Goal: Check status: Check status

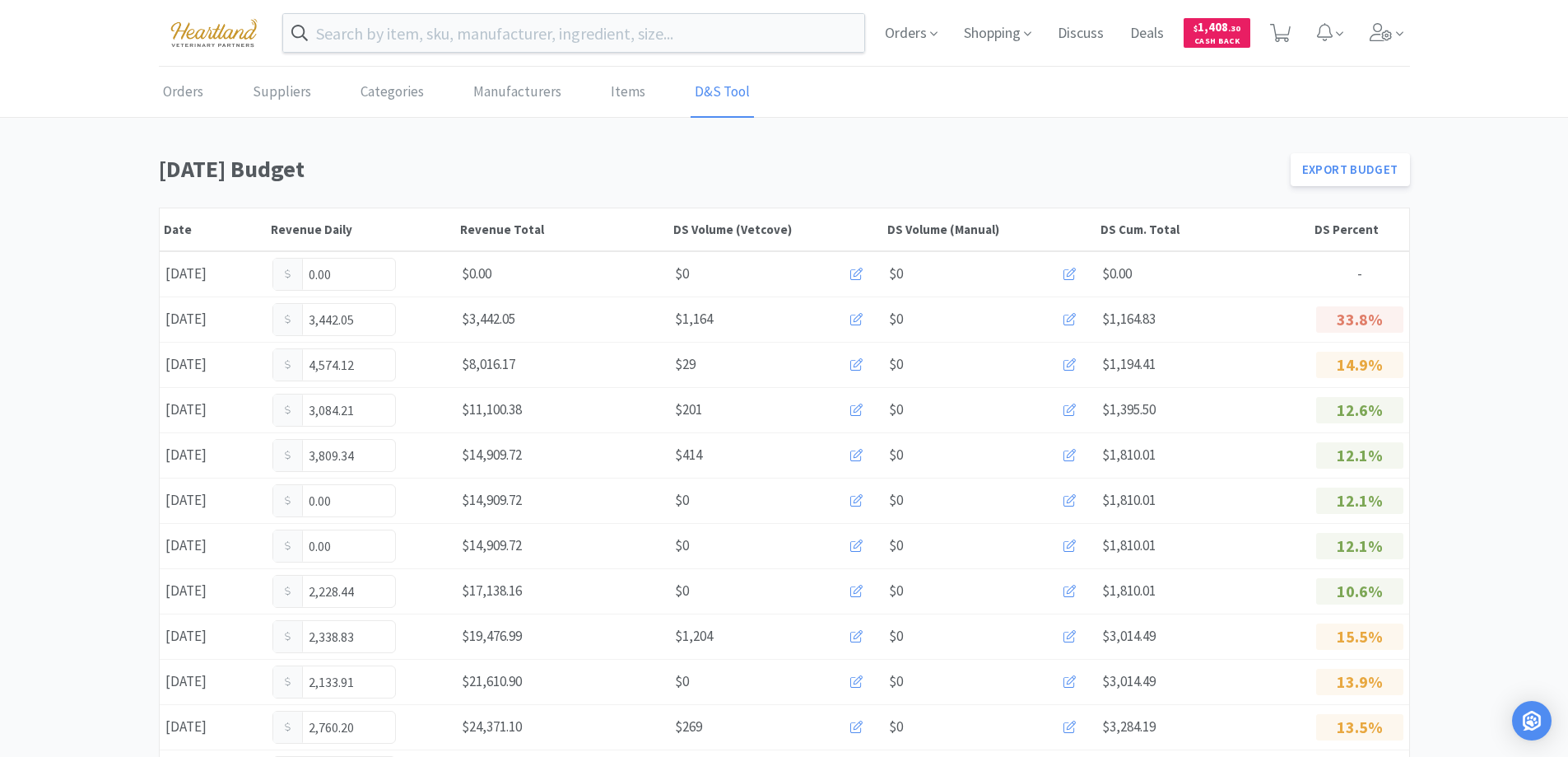
scroll to position [576, 0]
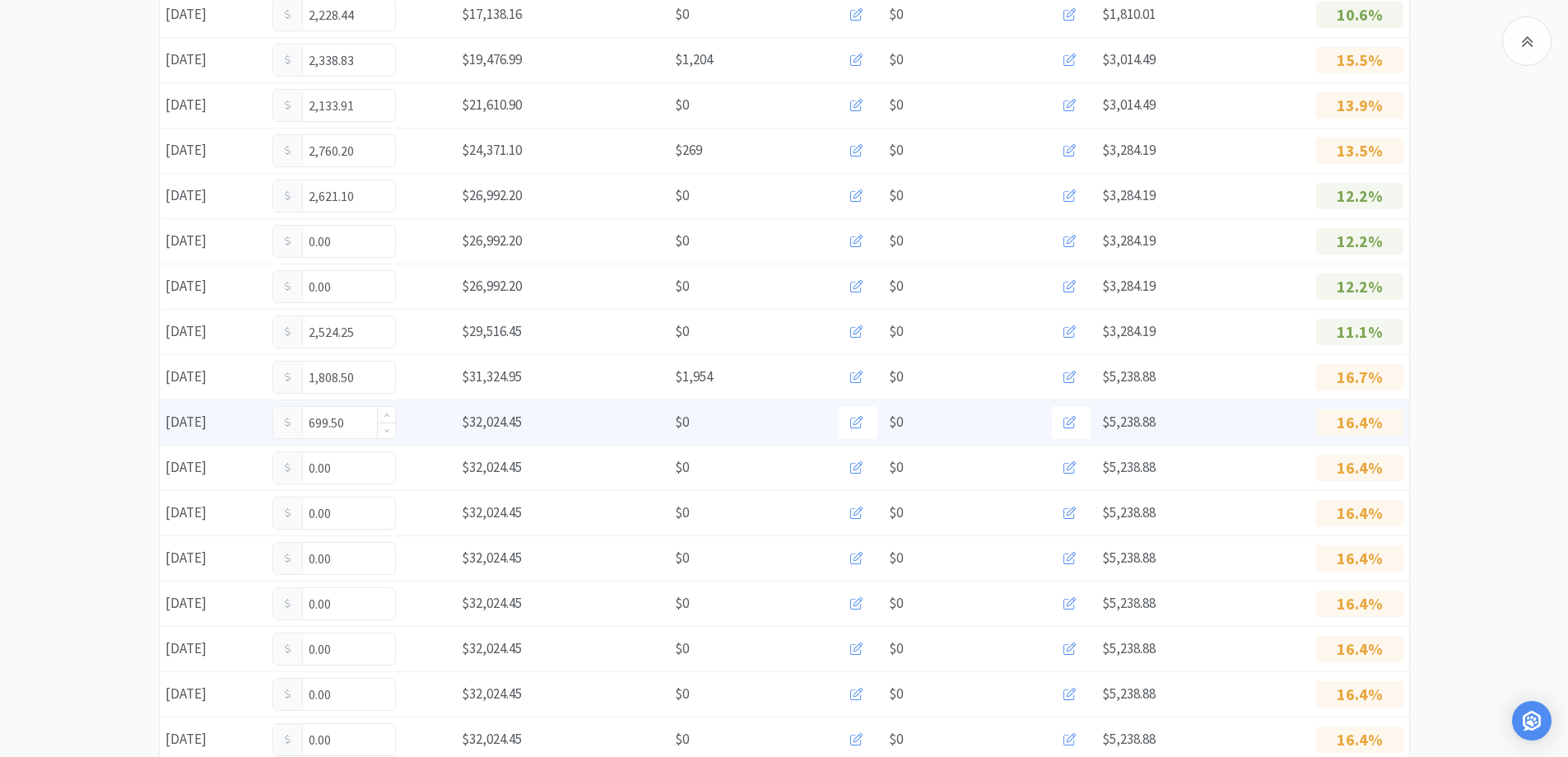
click at [361, 422] on input "699.50" at bounding box center [334, 422] width 122 height 31
type input "6"
type input "3,253.71"
click at [364, 420] on input "3,253.71" at bounding box center [334, 422] width 122 height 31
type input "3"
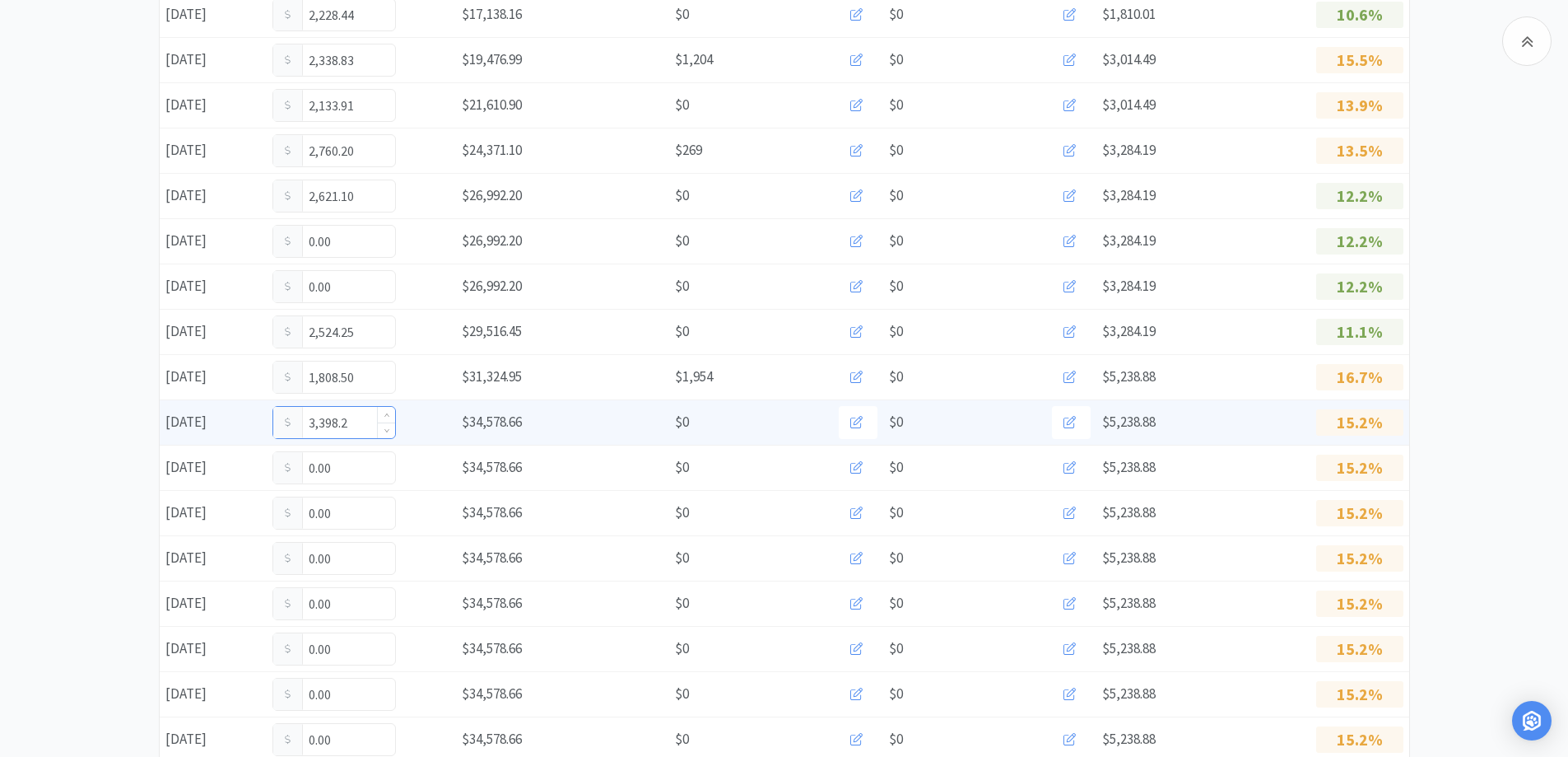
type input "3,398.21"
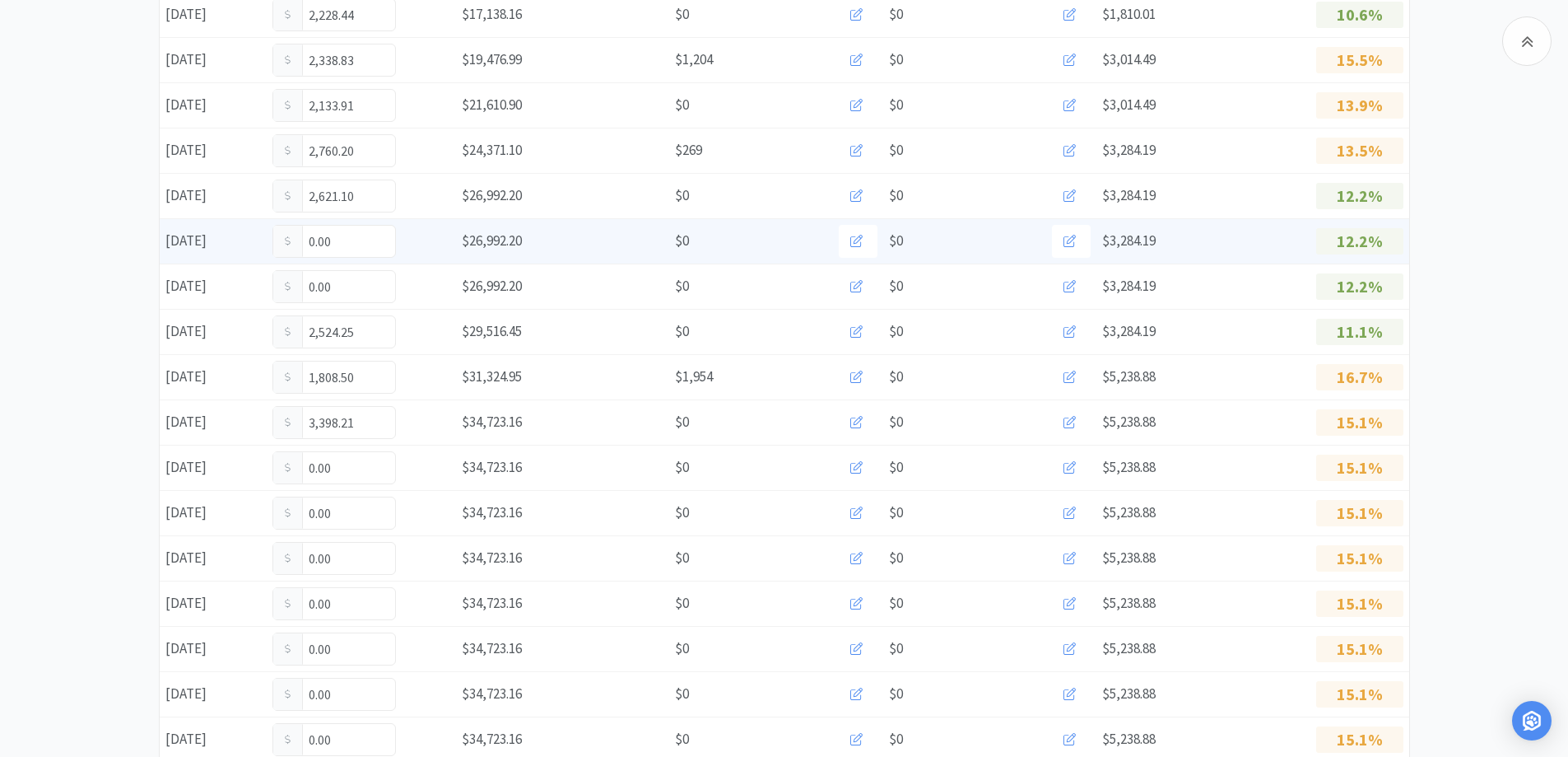
scroll to position [0, 0]
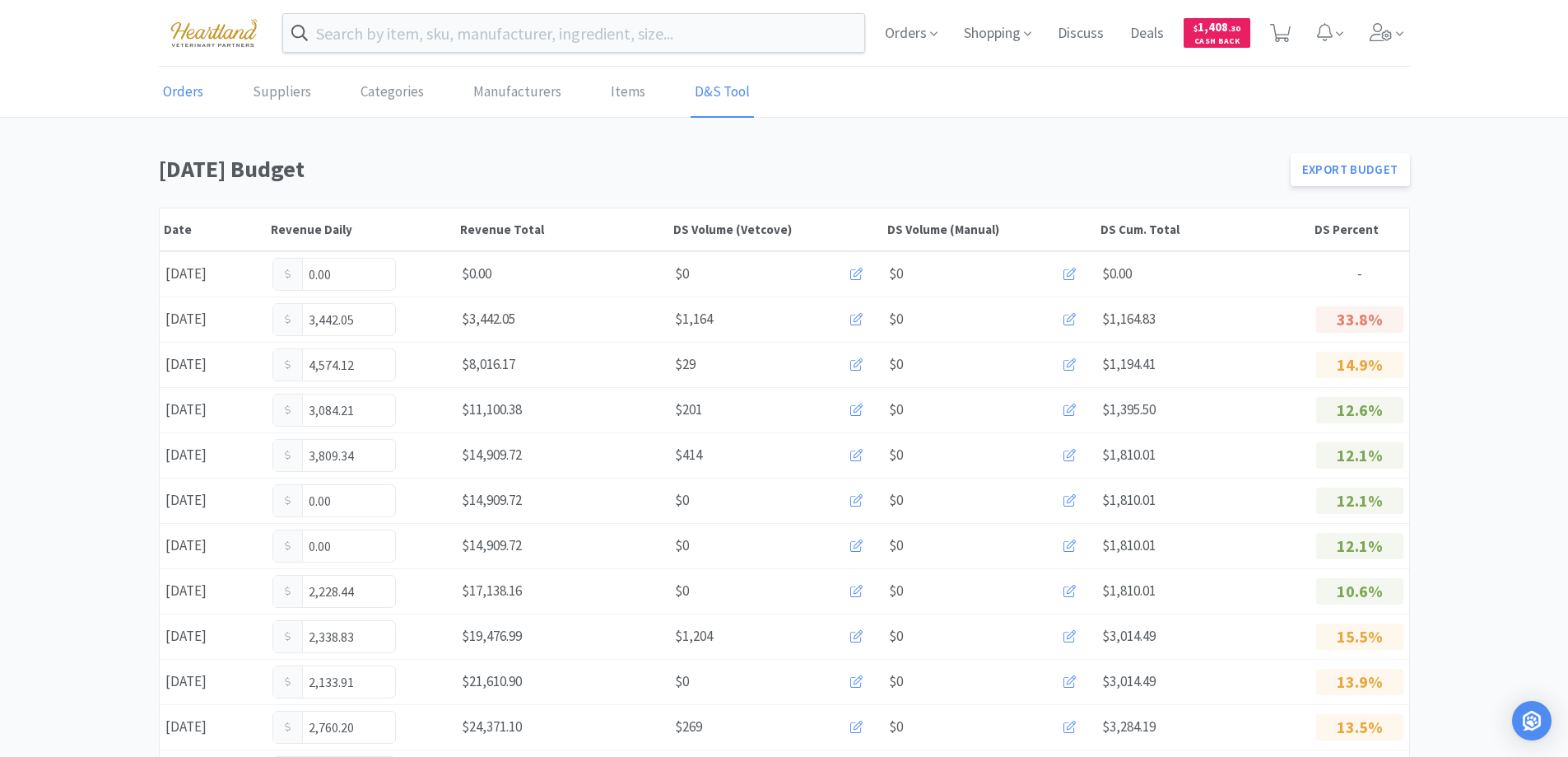
click at [177, 100] on link "Orders" at bounding box center [183, 93] width 49 height 51
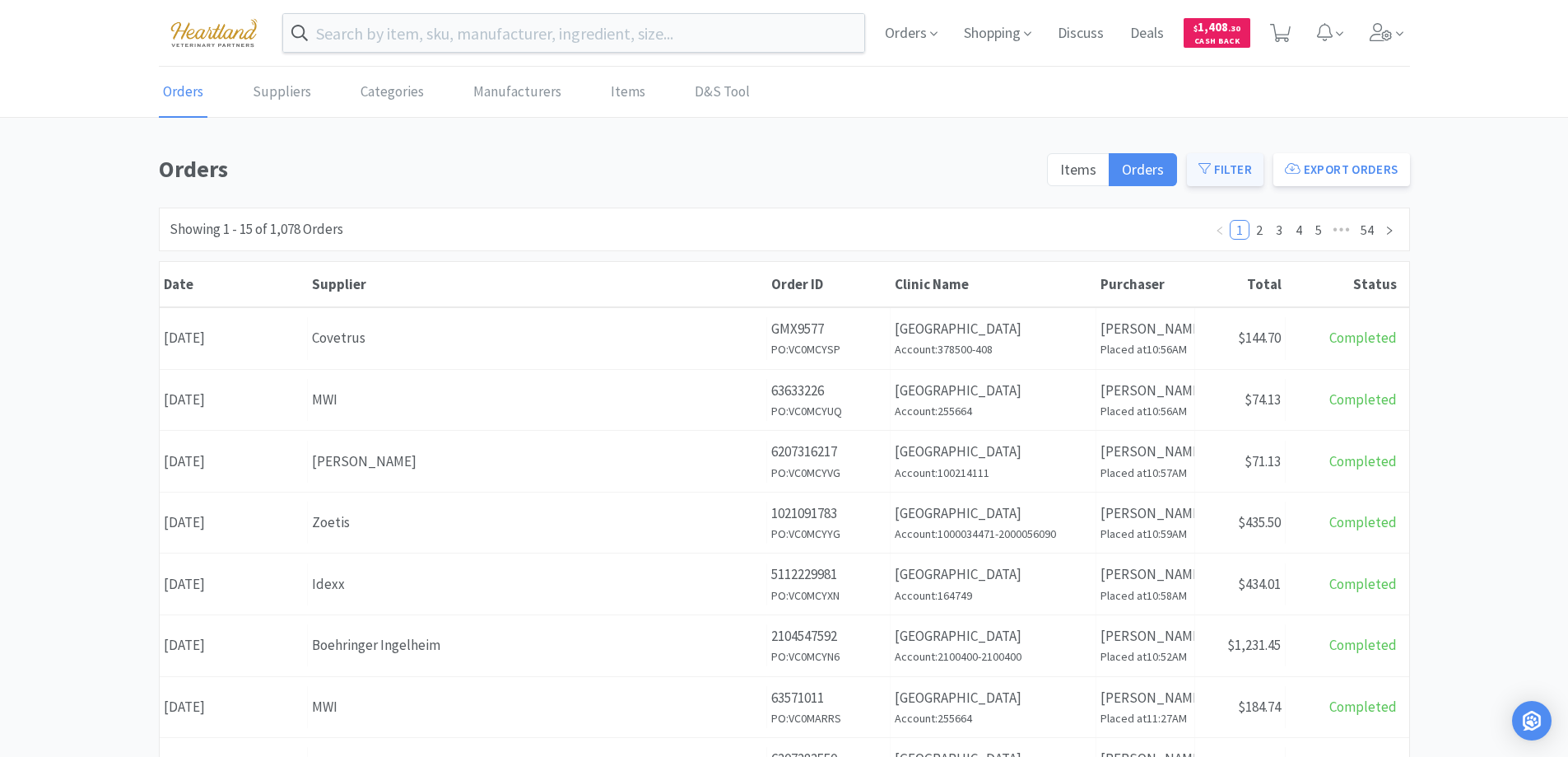
click at [1216, 171] on button "Filter" at bounding box center [1225, 170] width 76 height 33
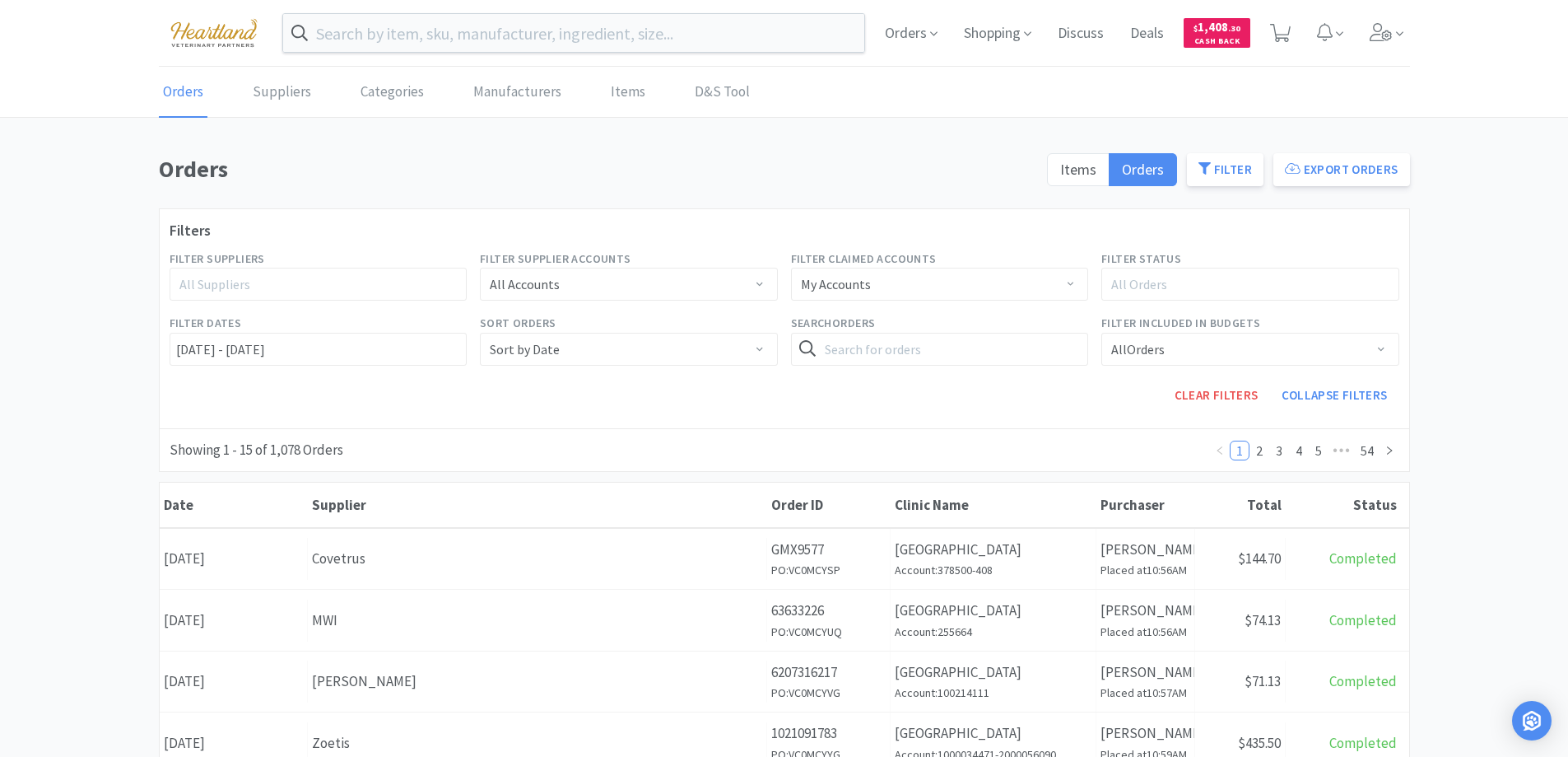
click at [263, 291] on div "All Suppliers" at bounding box center [311, 284] width 263 height 17
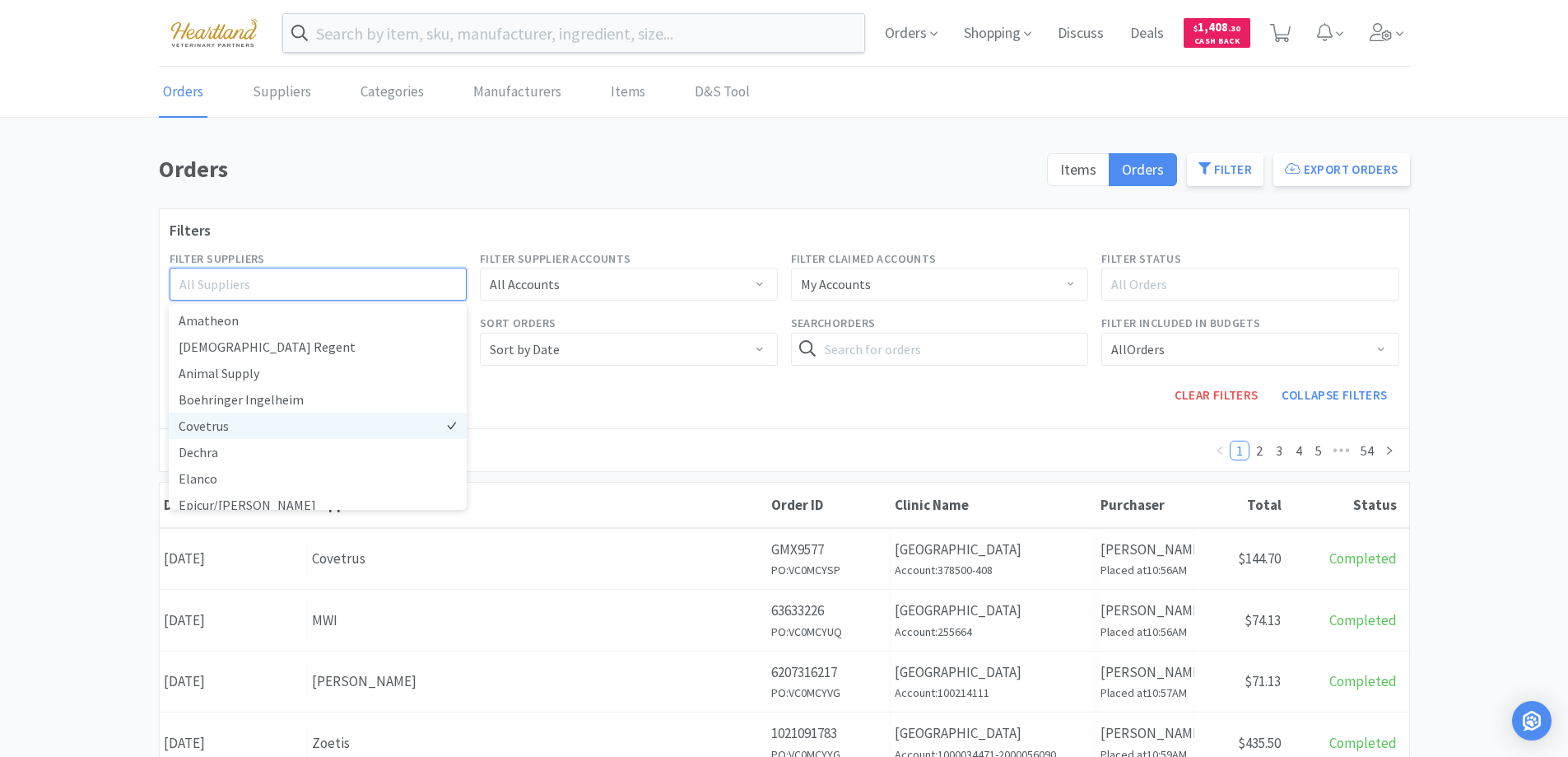
click at [223, 422] on li "Covetrus" at bounding box center [318, 426] width 298 height 27
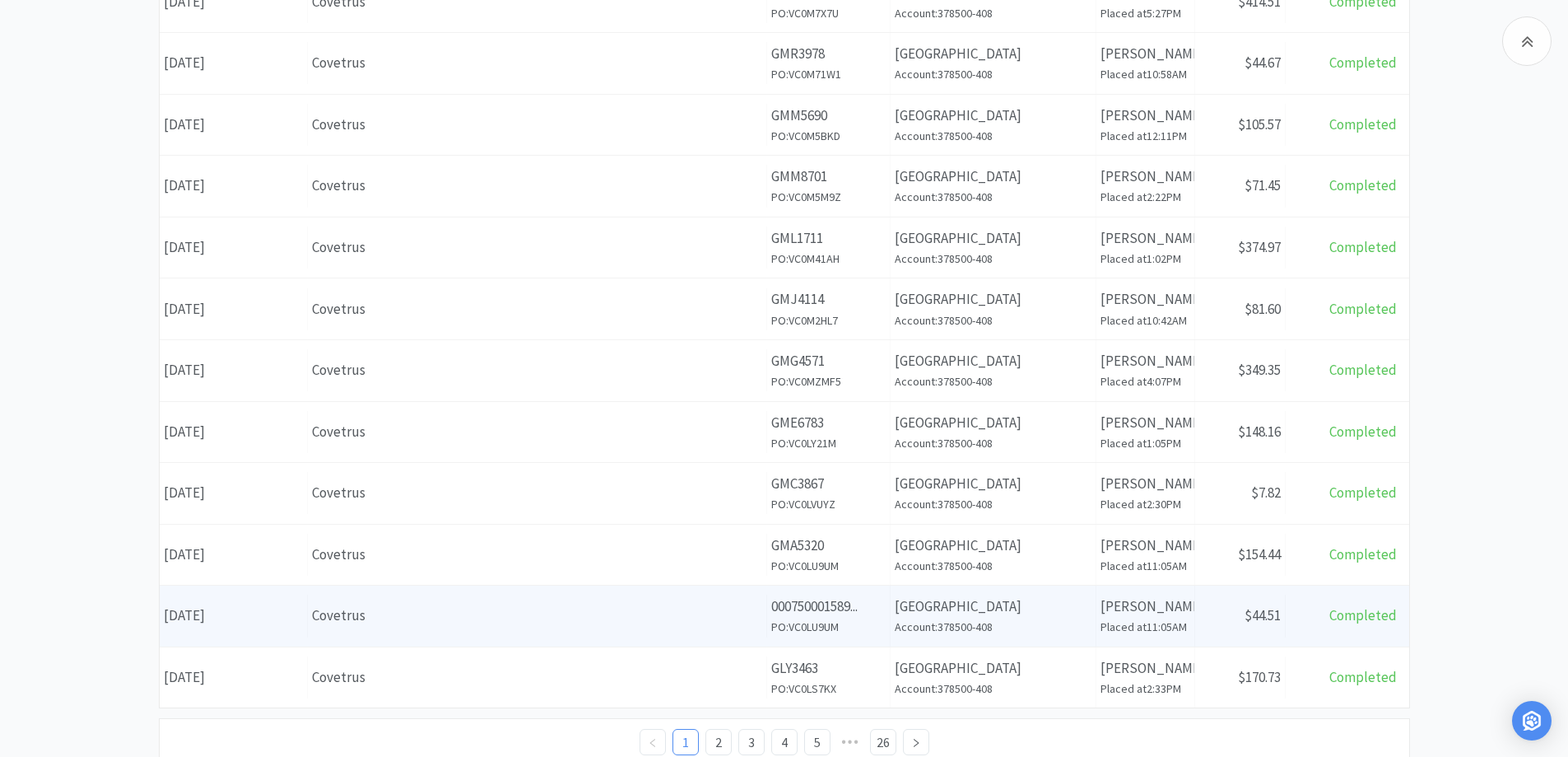
scroll to position [800, 0]
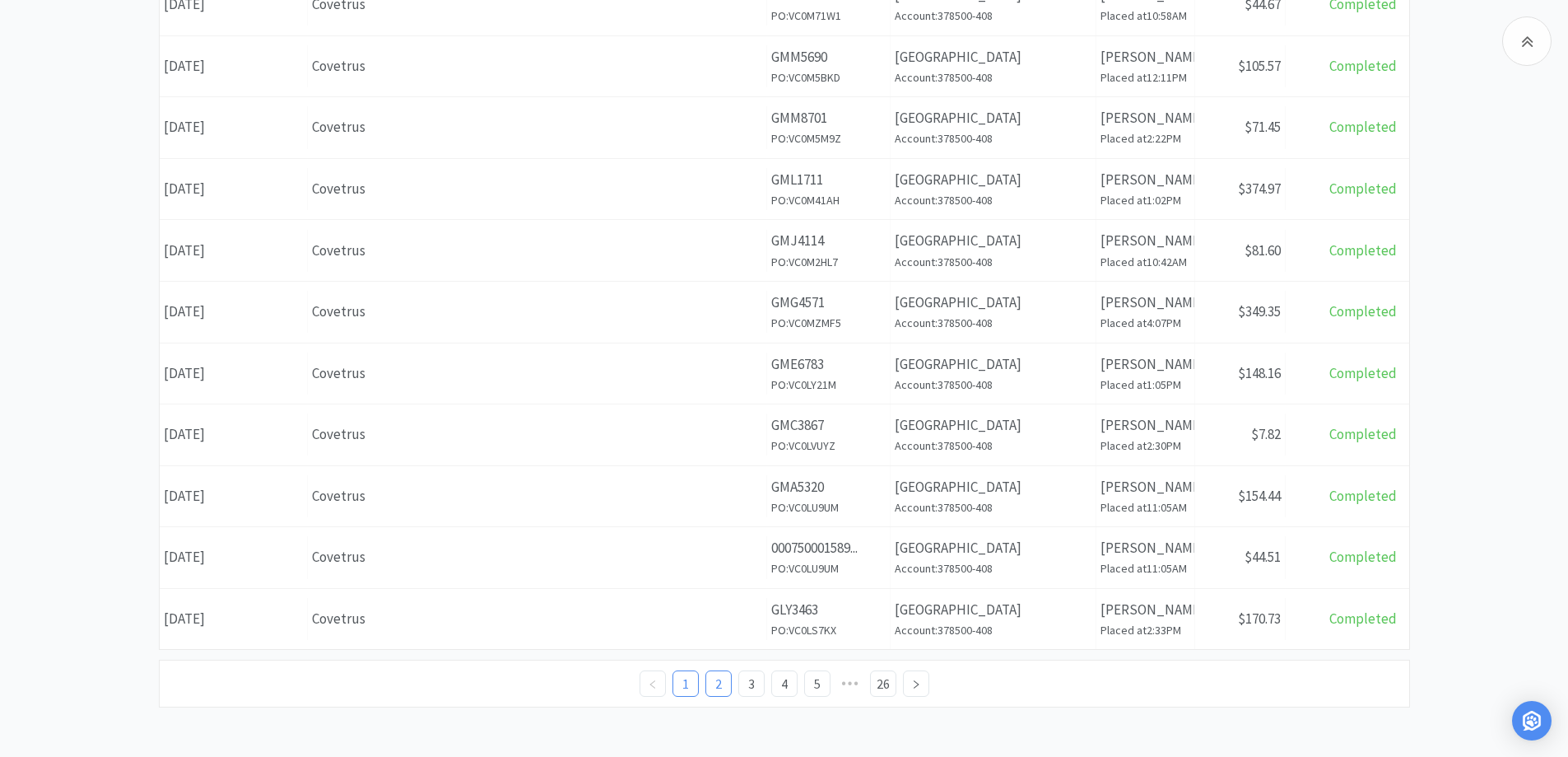
click at [724, 686] on link "2" at bounding box center [719, 683] width 25 height 25
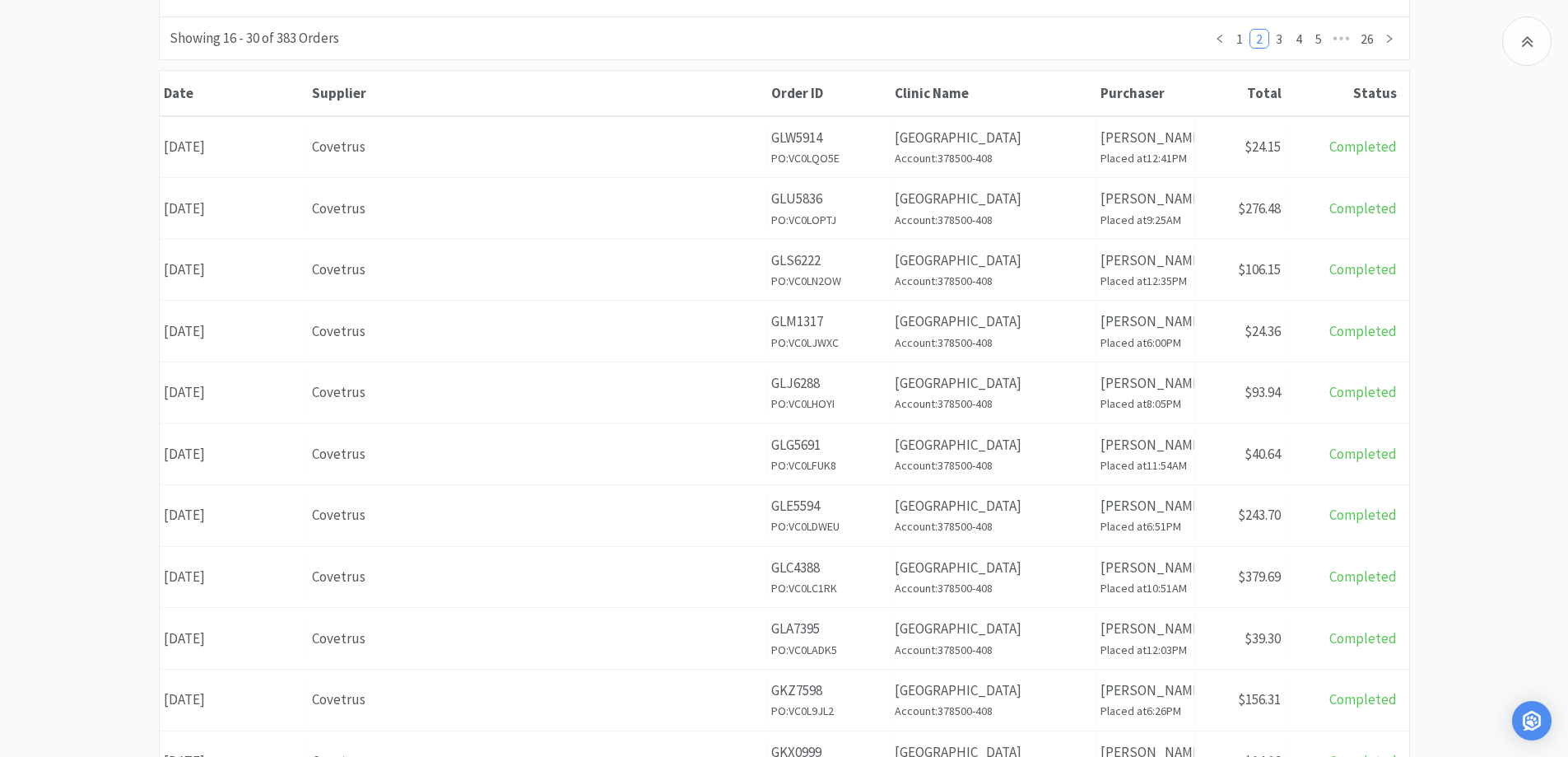
scroll to position [330, 0]
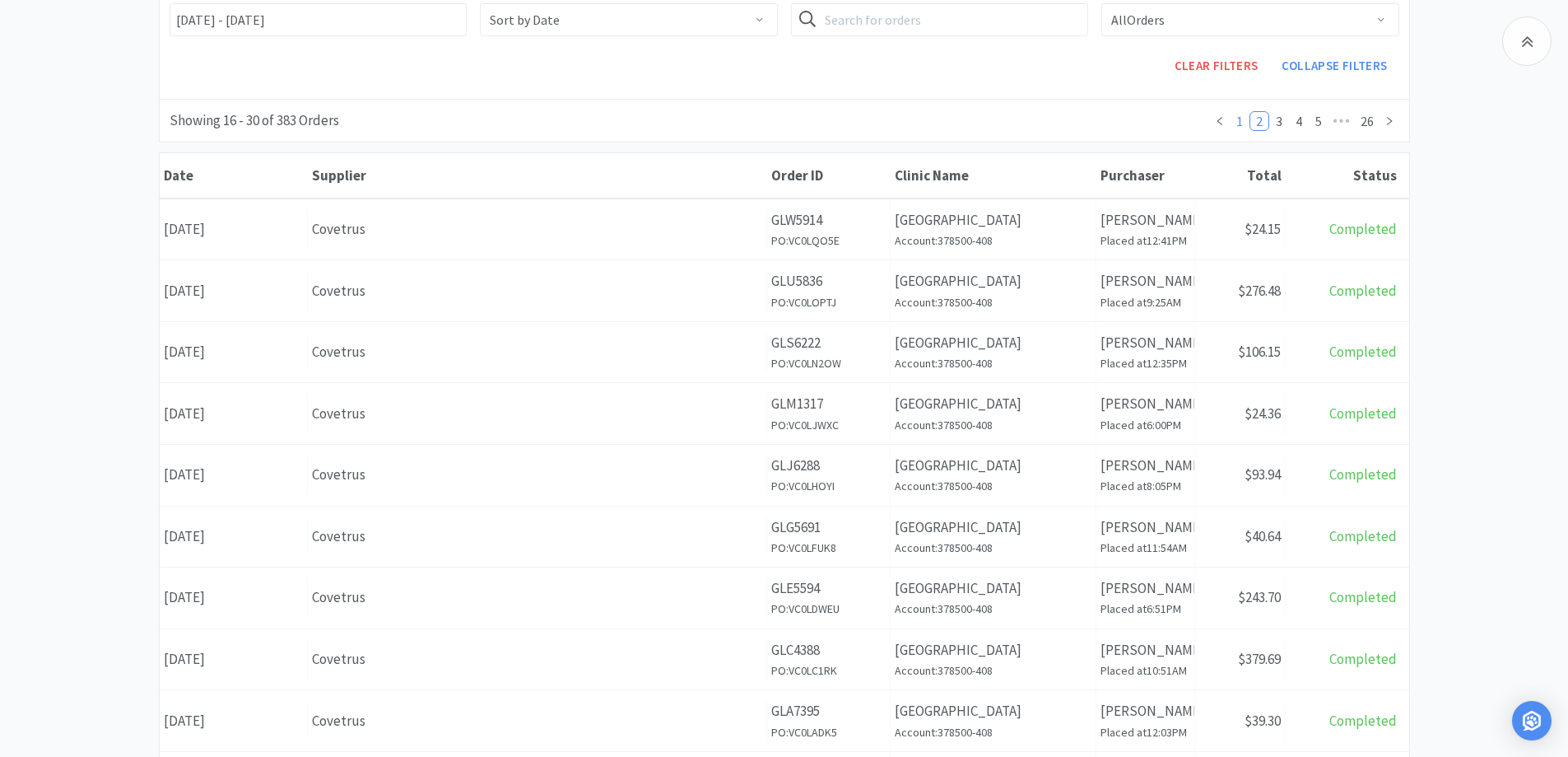
click at [1240, 128] on link "1" at bounding box center [1240, 121] width 18 height 18
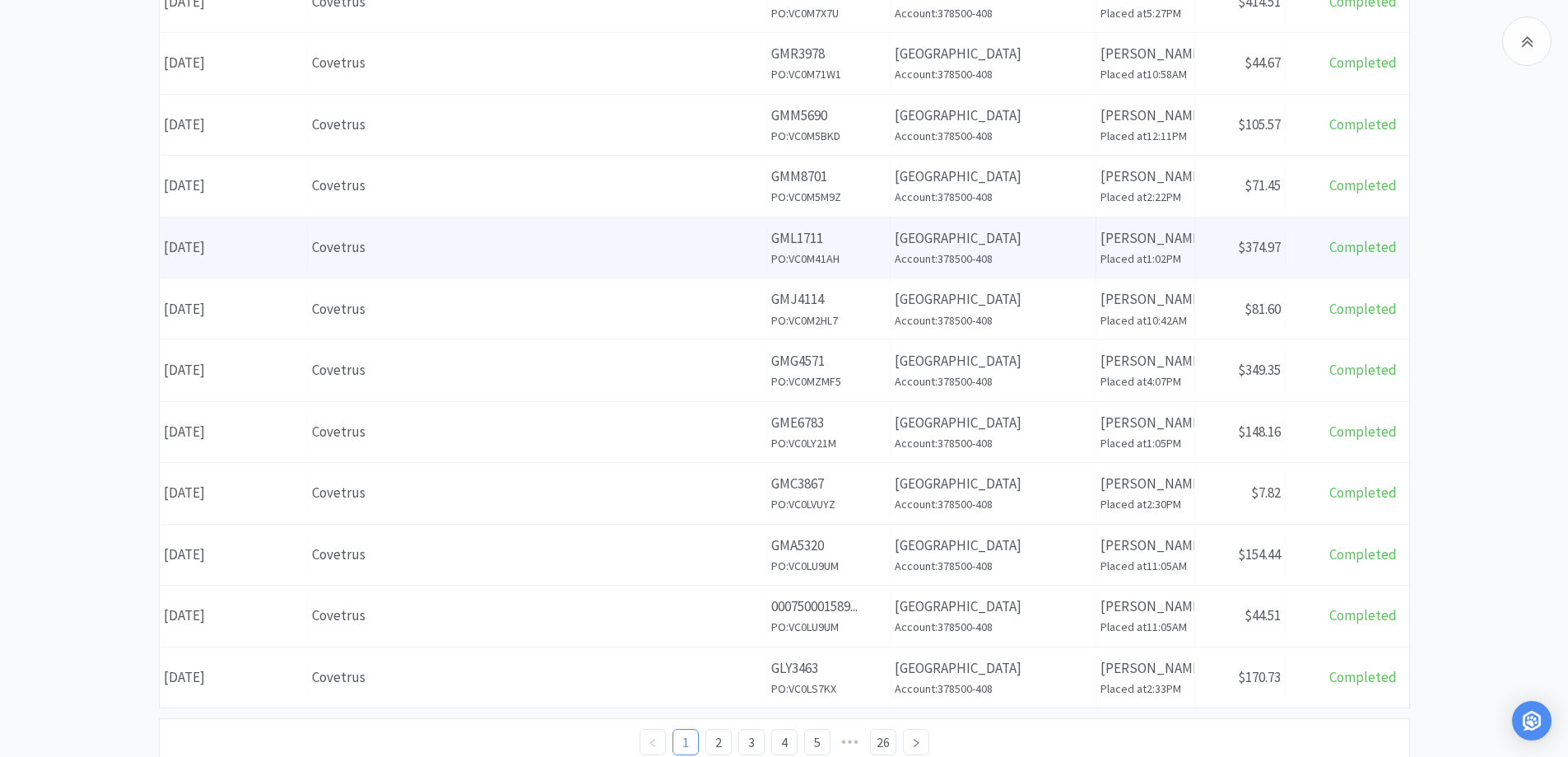
scroll to position [800, 0]
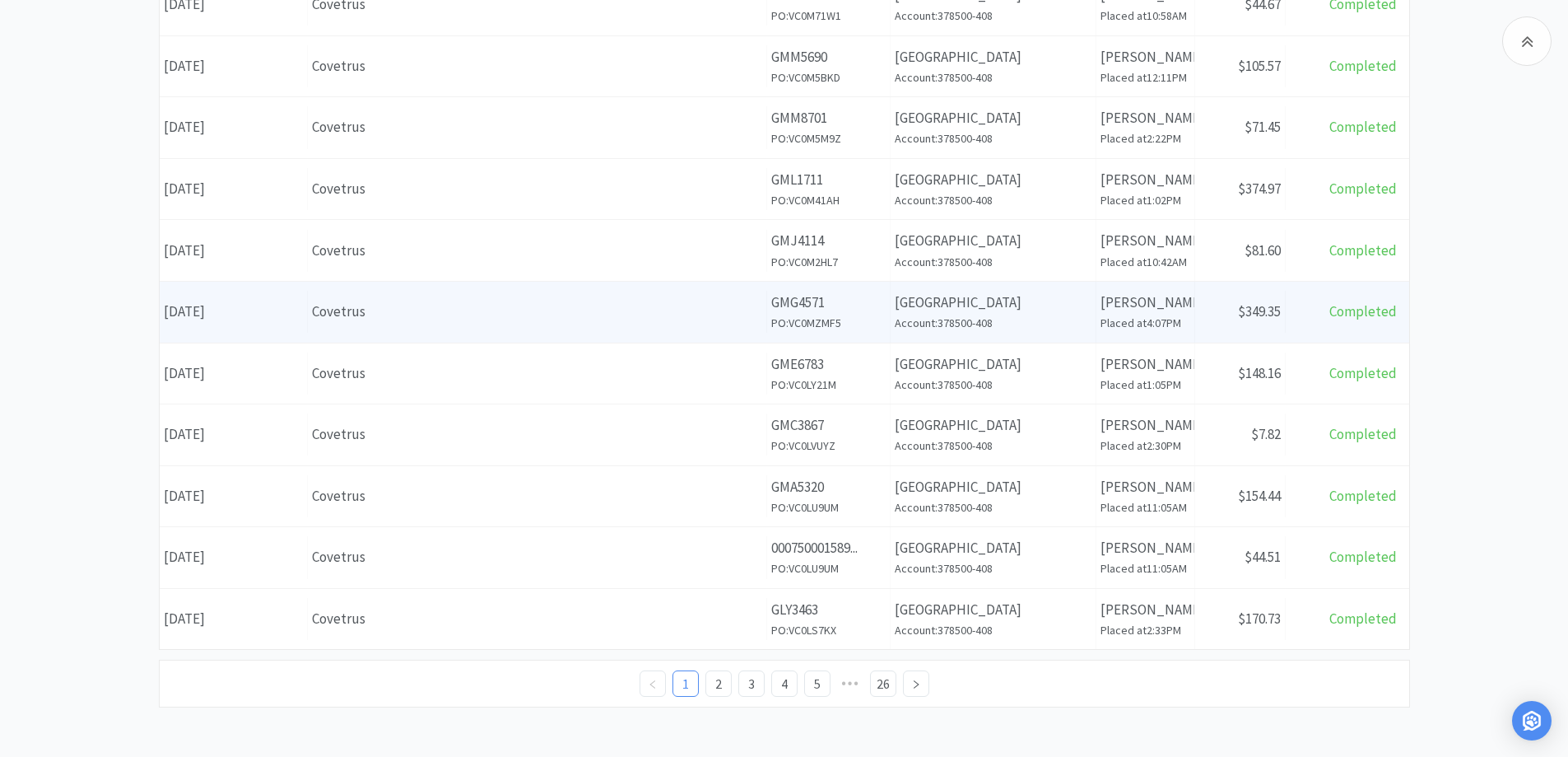
click at [439, 311] on div "Covetrus" at bounding box center [537, 311] width 450 height 22
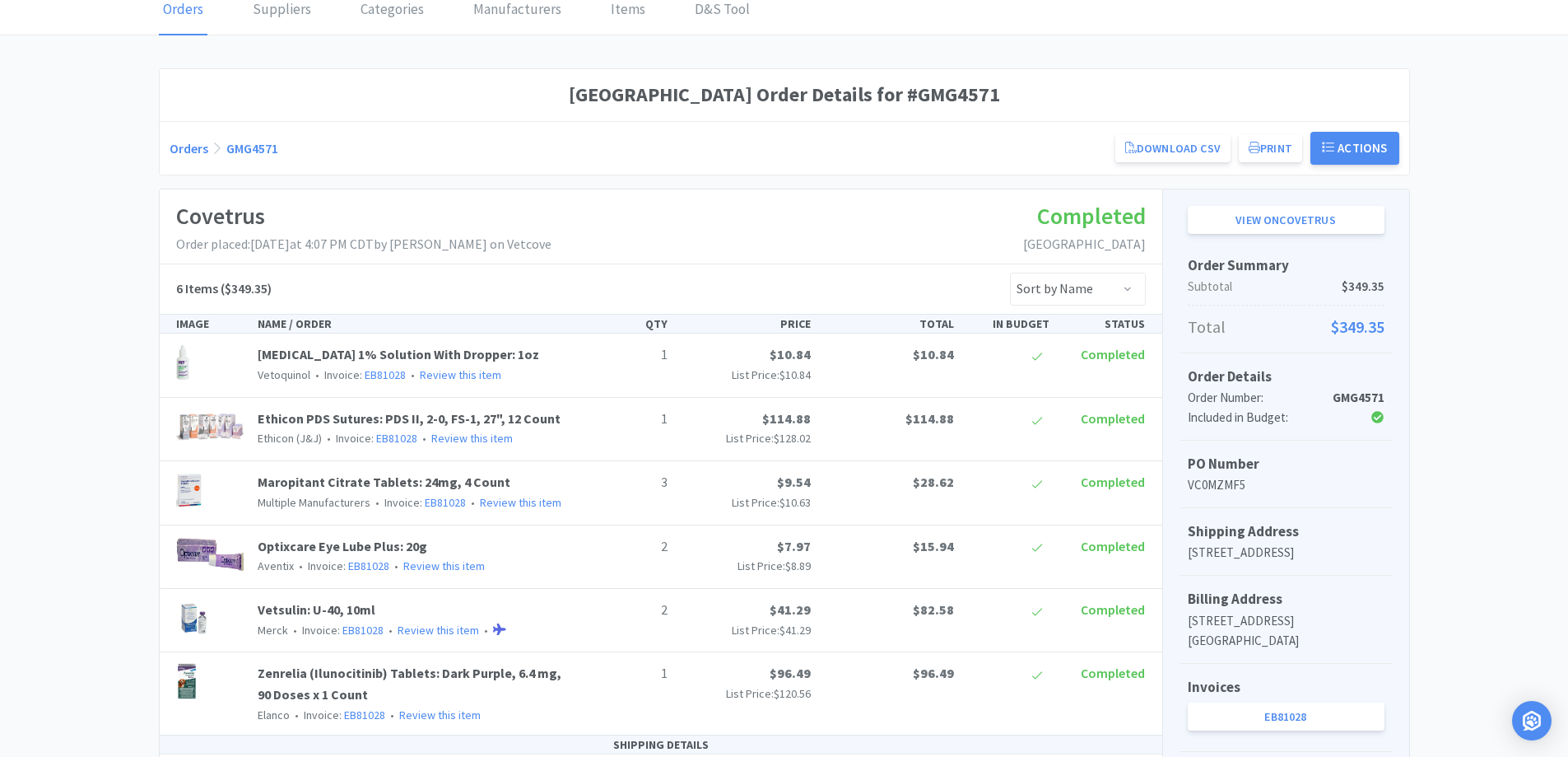
scroll to position [247, 0]
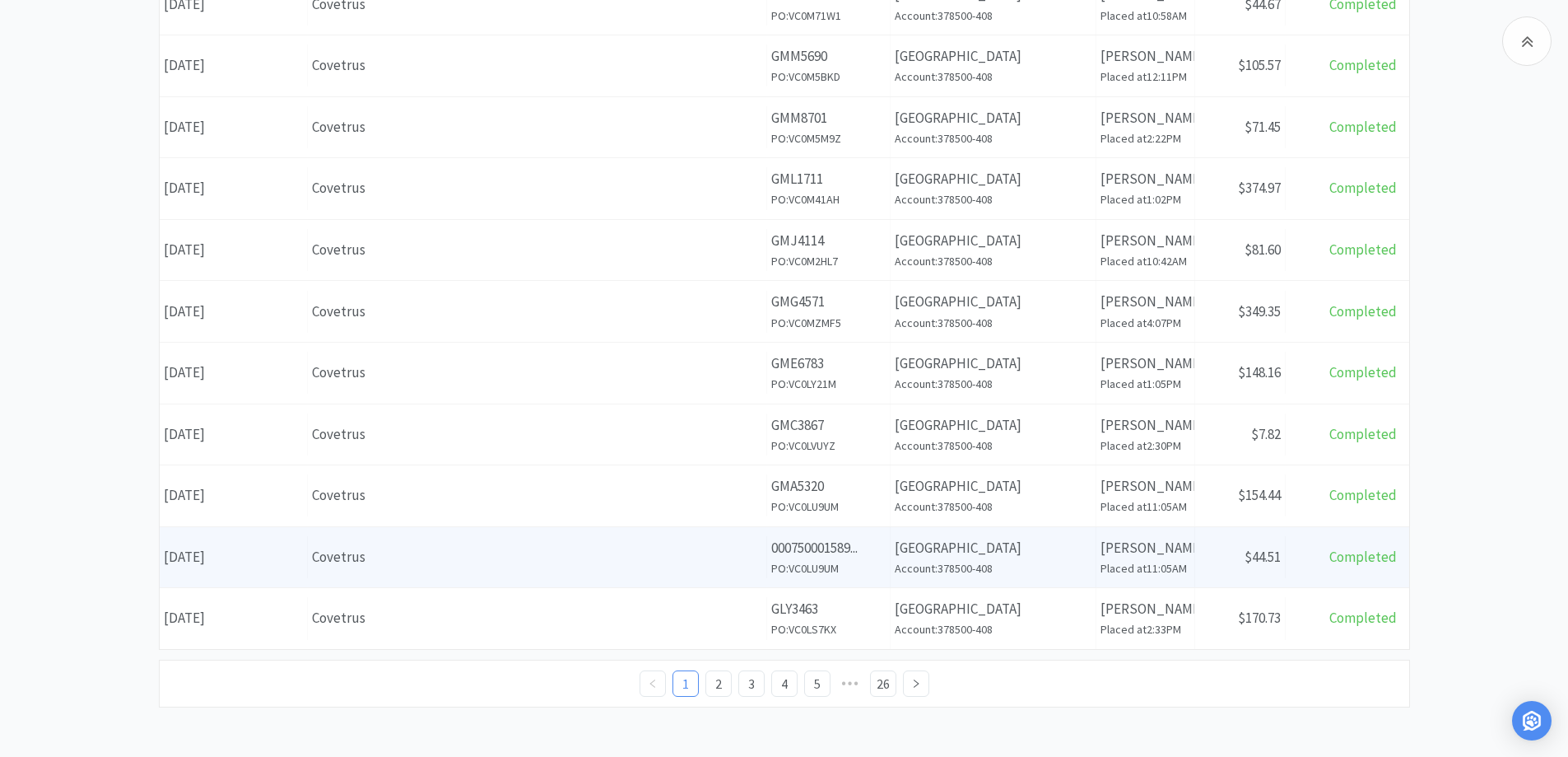
scroll to position [498, 0]
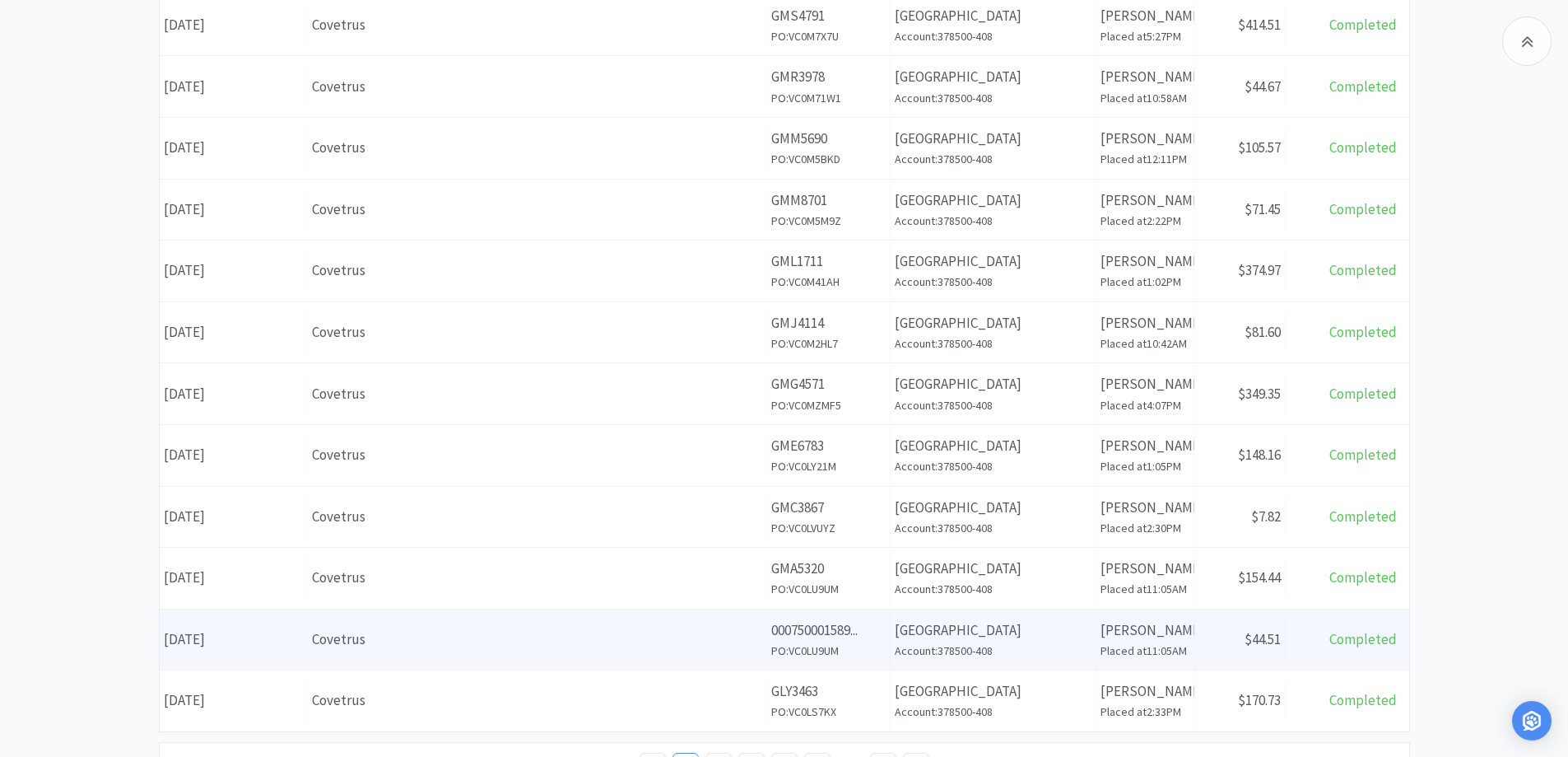
click at [548, 630] on div "Covetrus" at bounding box center [537, 639] width 450 height 22
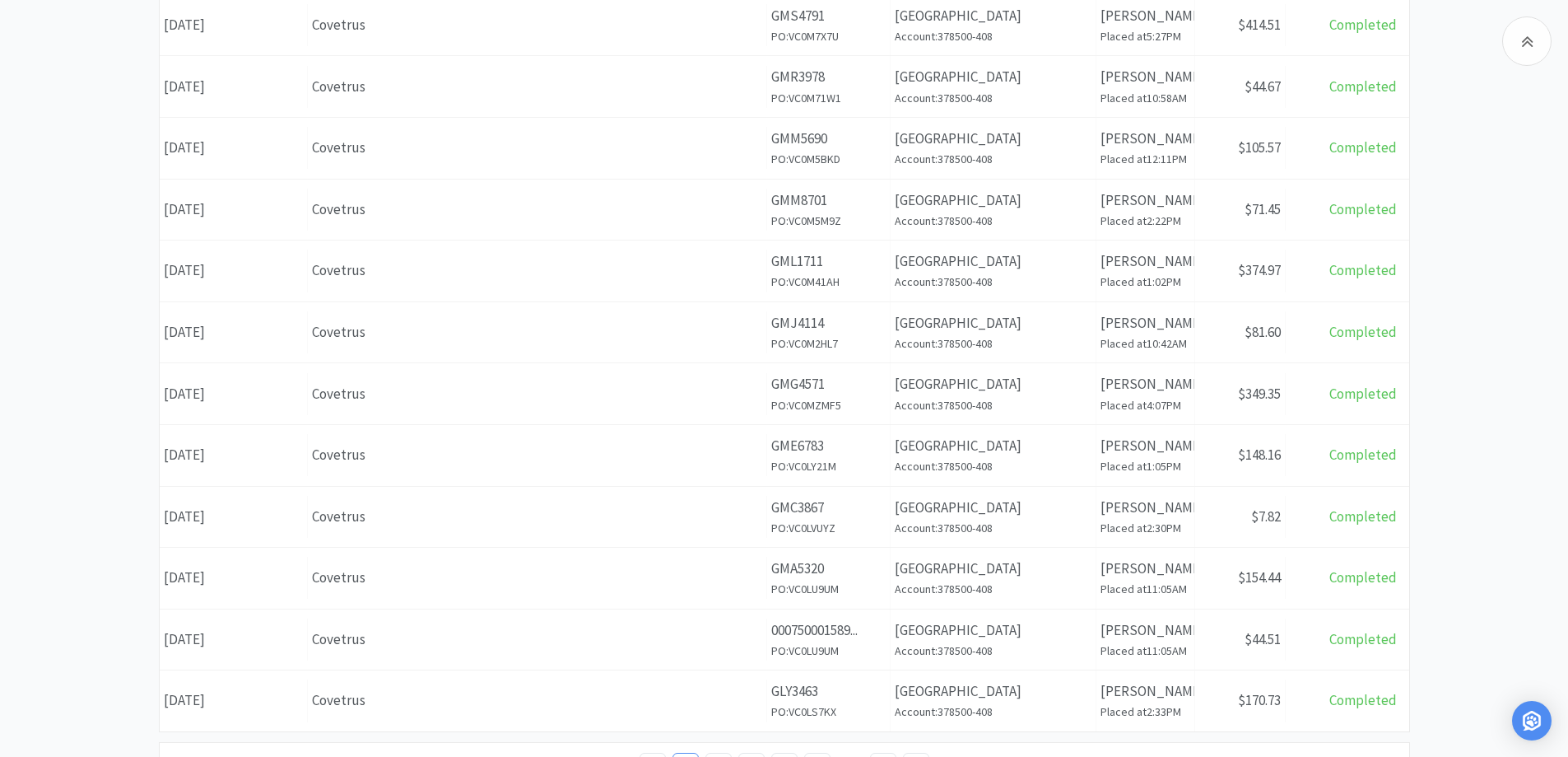
scroll to position [580, 0]
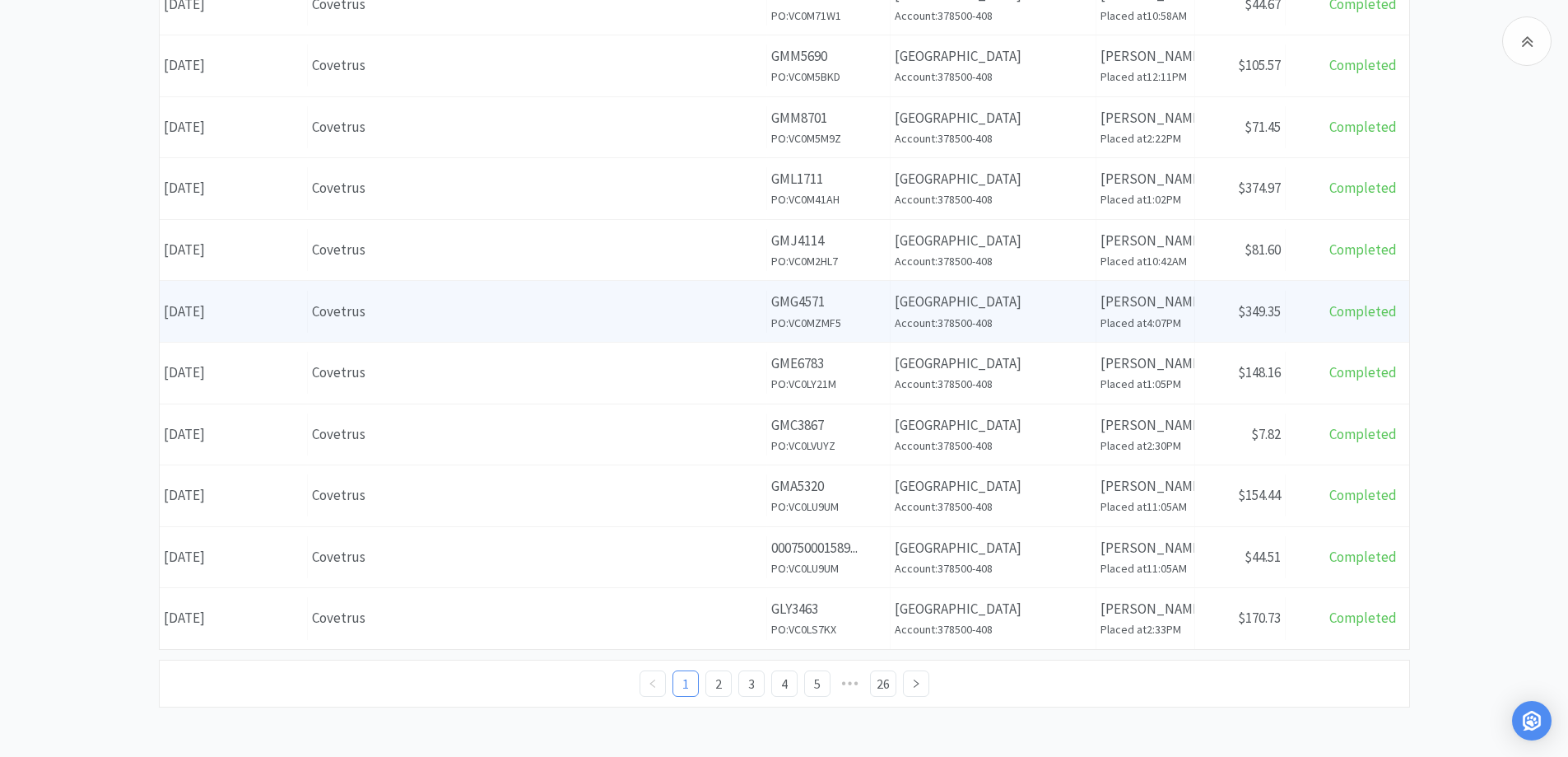
click at [536, 308] on div "Covetrus" at bounding box center [537, 311] width 450 height 22
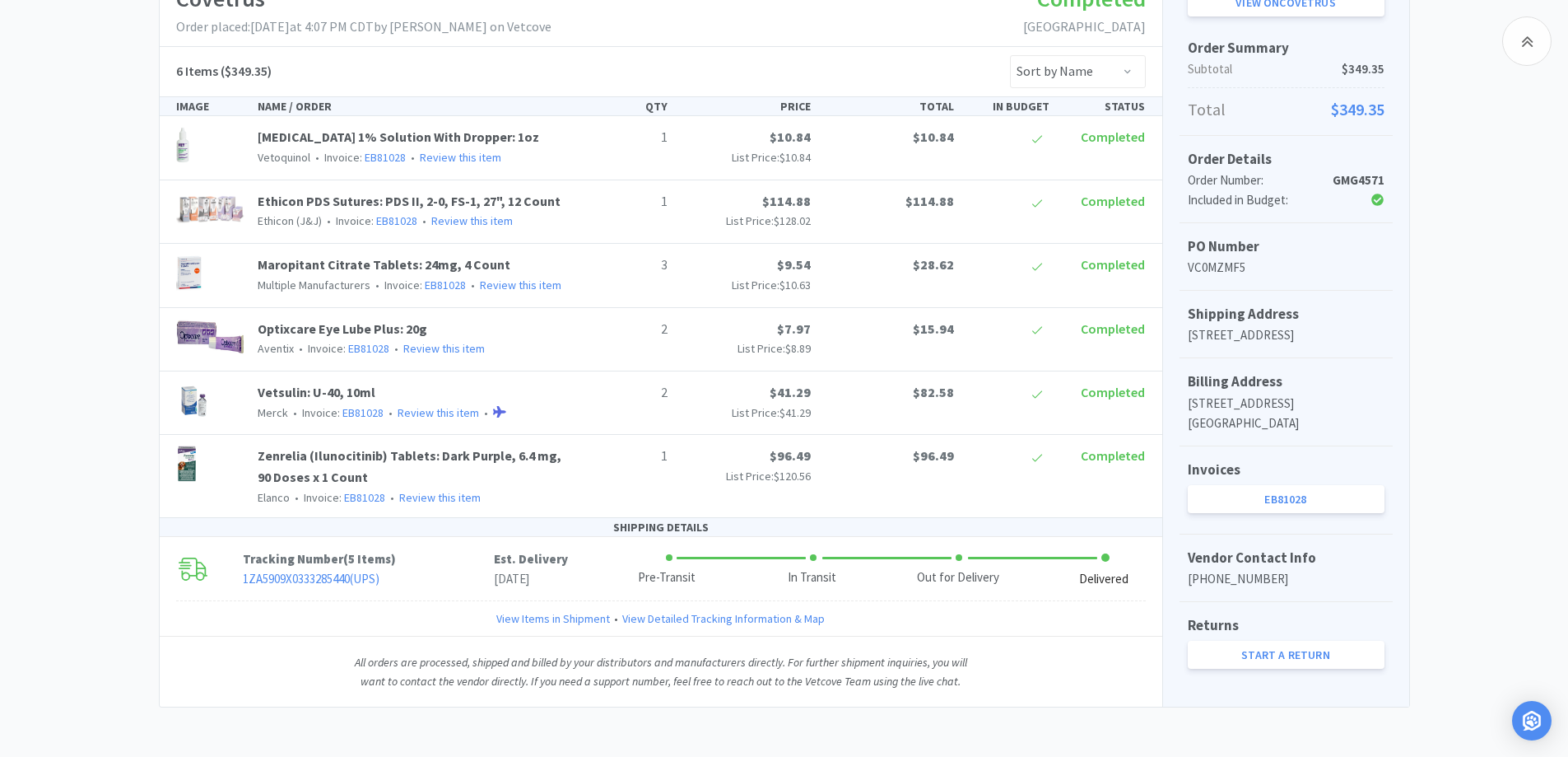
scroll to position [135, 0]
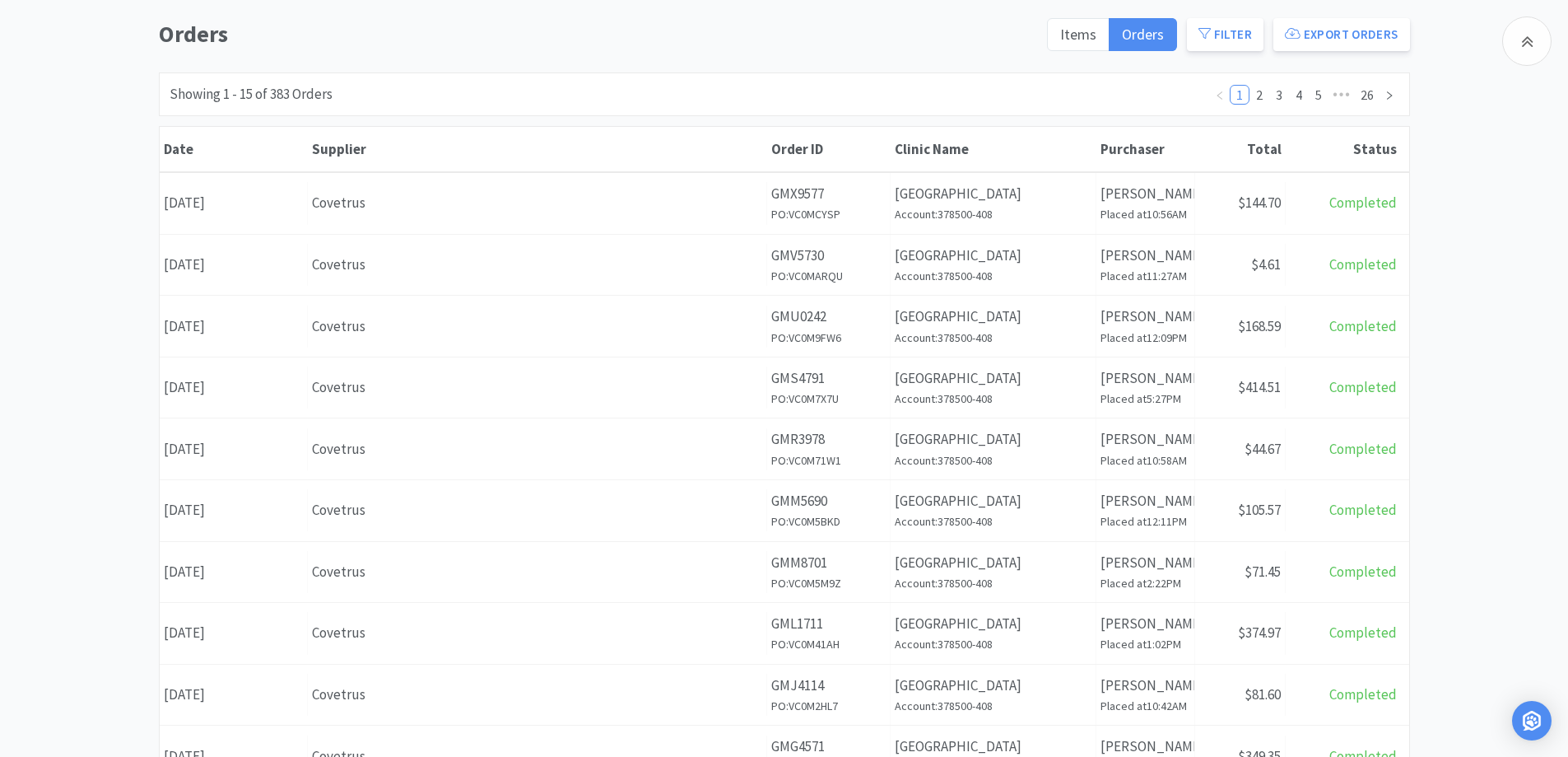
scroll to position [580, 0]
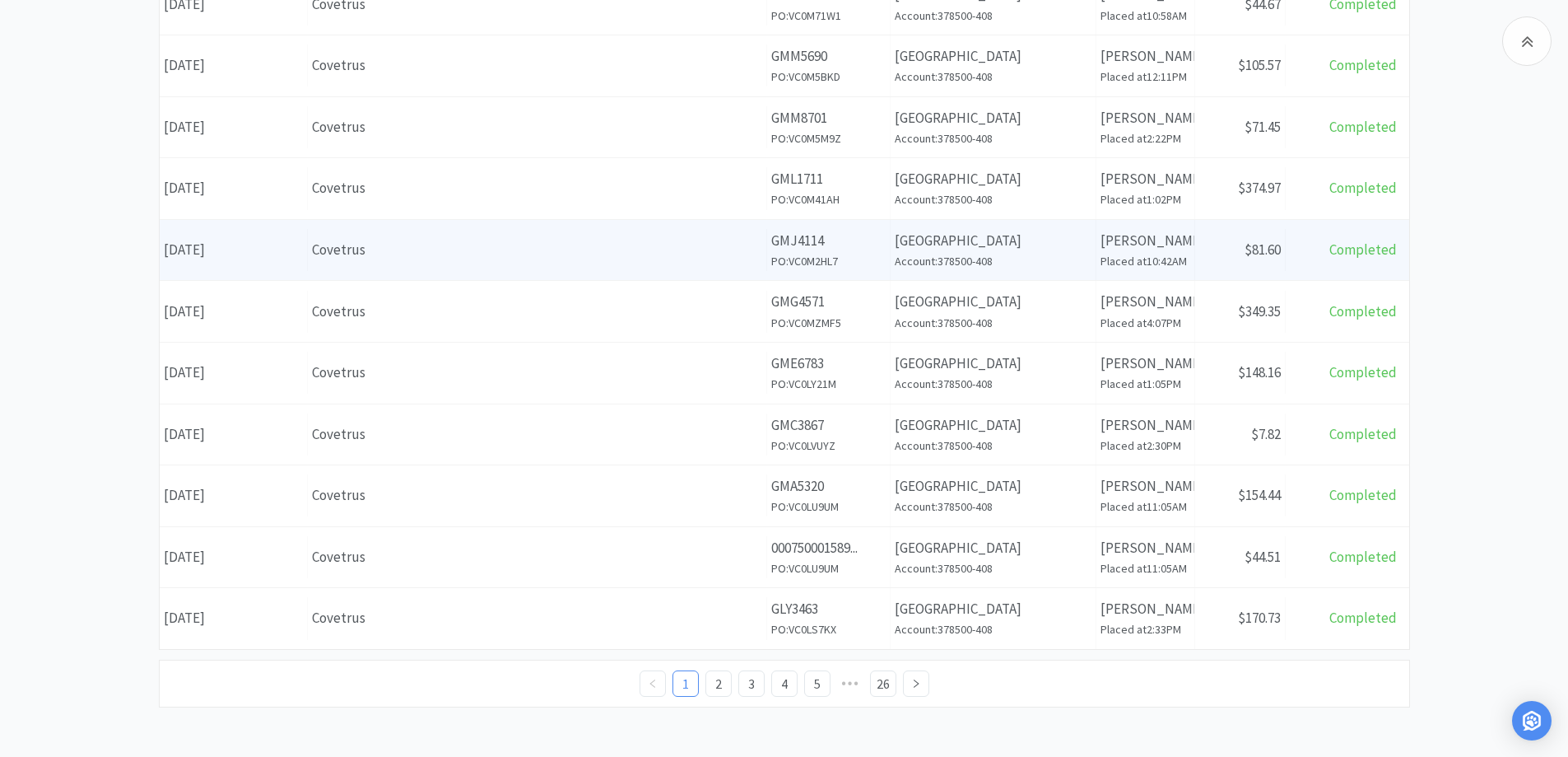
click at [507, 254] on div "Covetrus" at bounding box center [537, 249] width 450 height 22
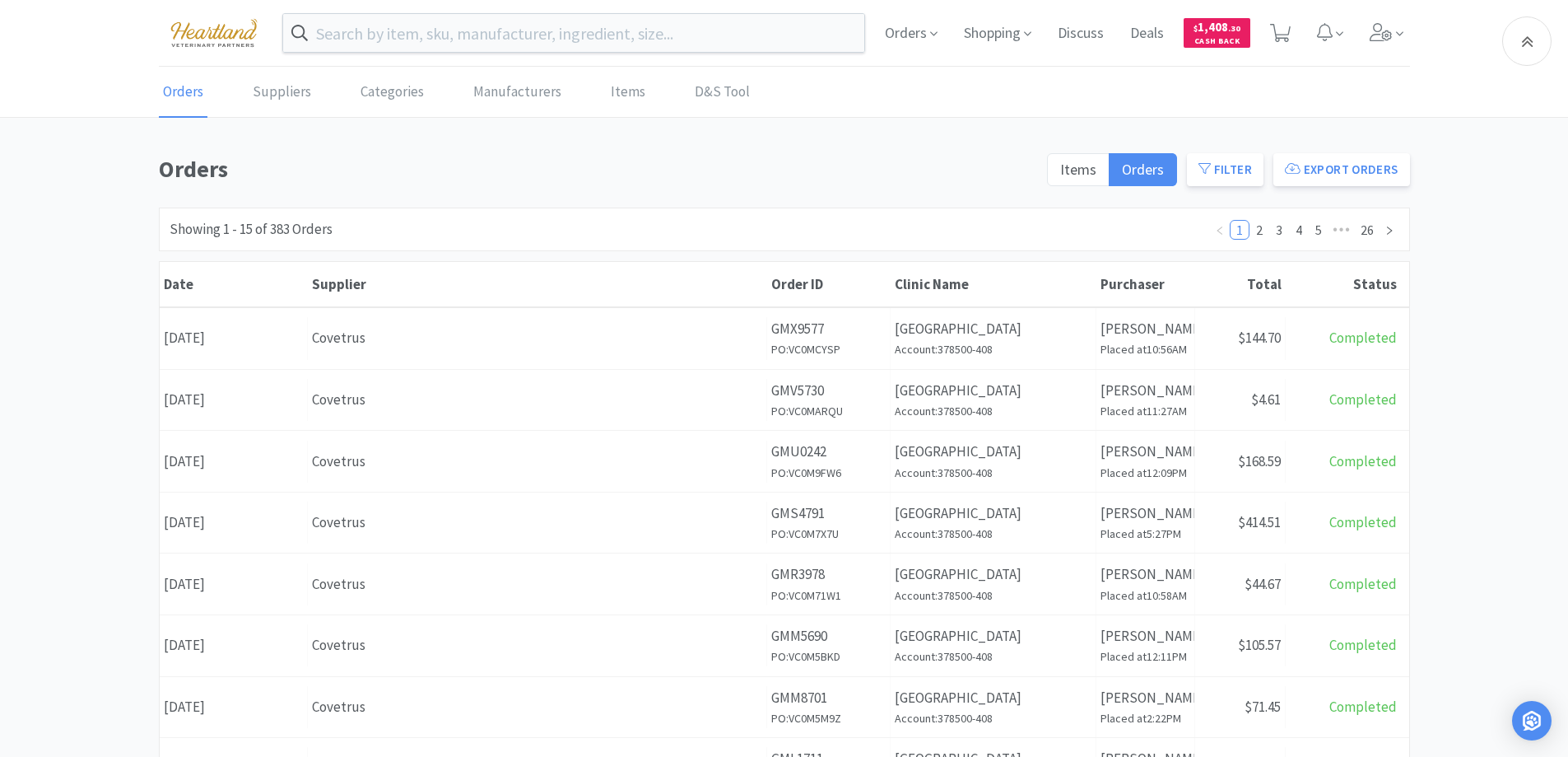
scroll to position [580, 0]
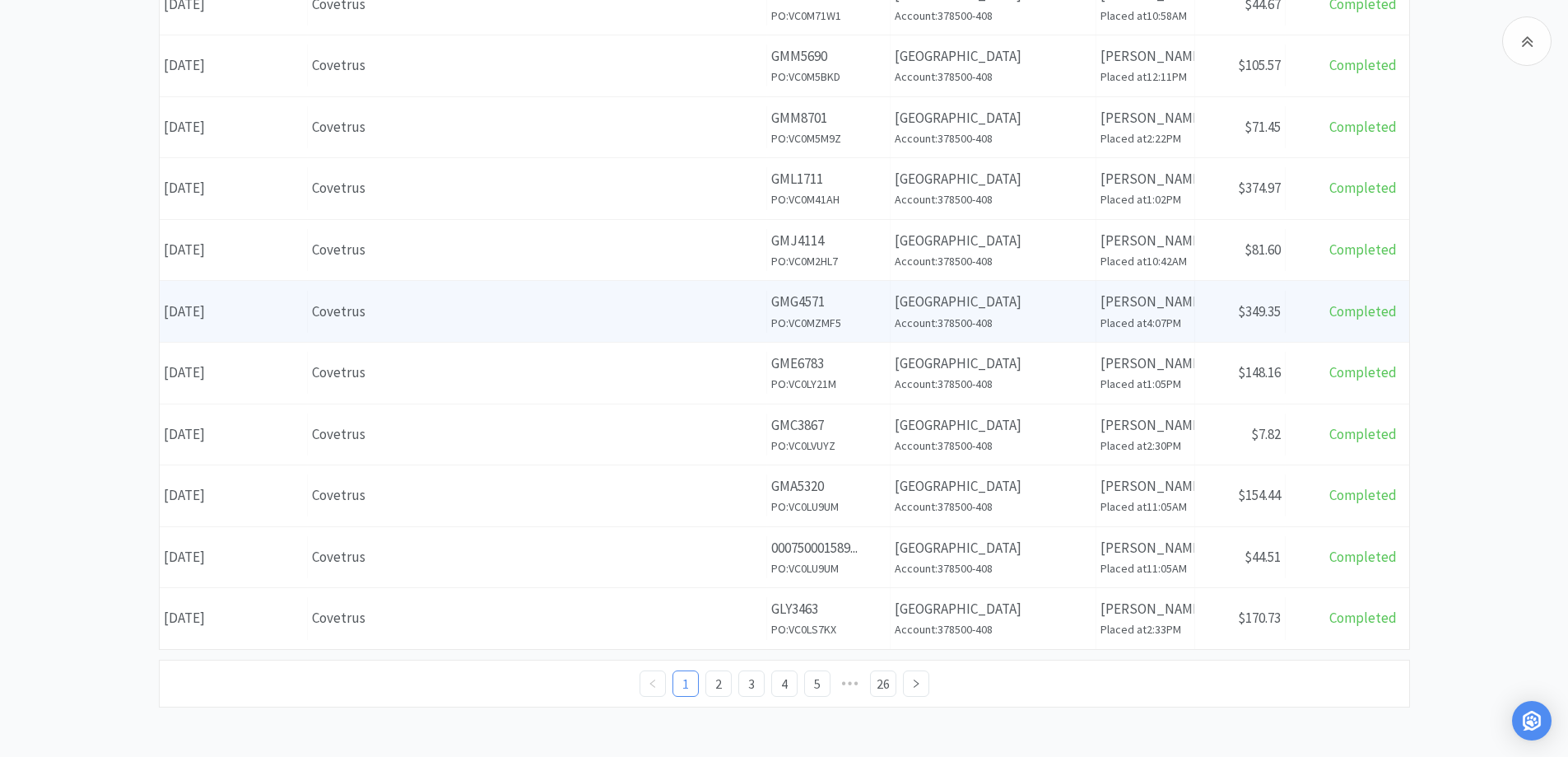
click at [448, 316] on div "Covetrus" at bounding box center [537, 311] width 450 height 22
